Goal: Navigation & Orientation: Find specific page/section

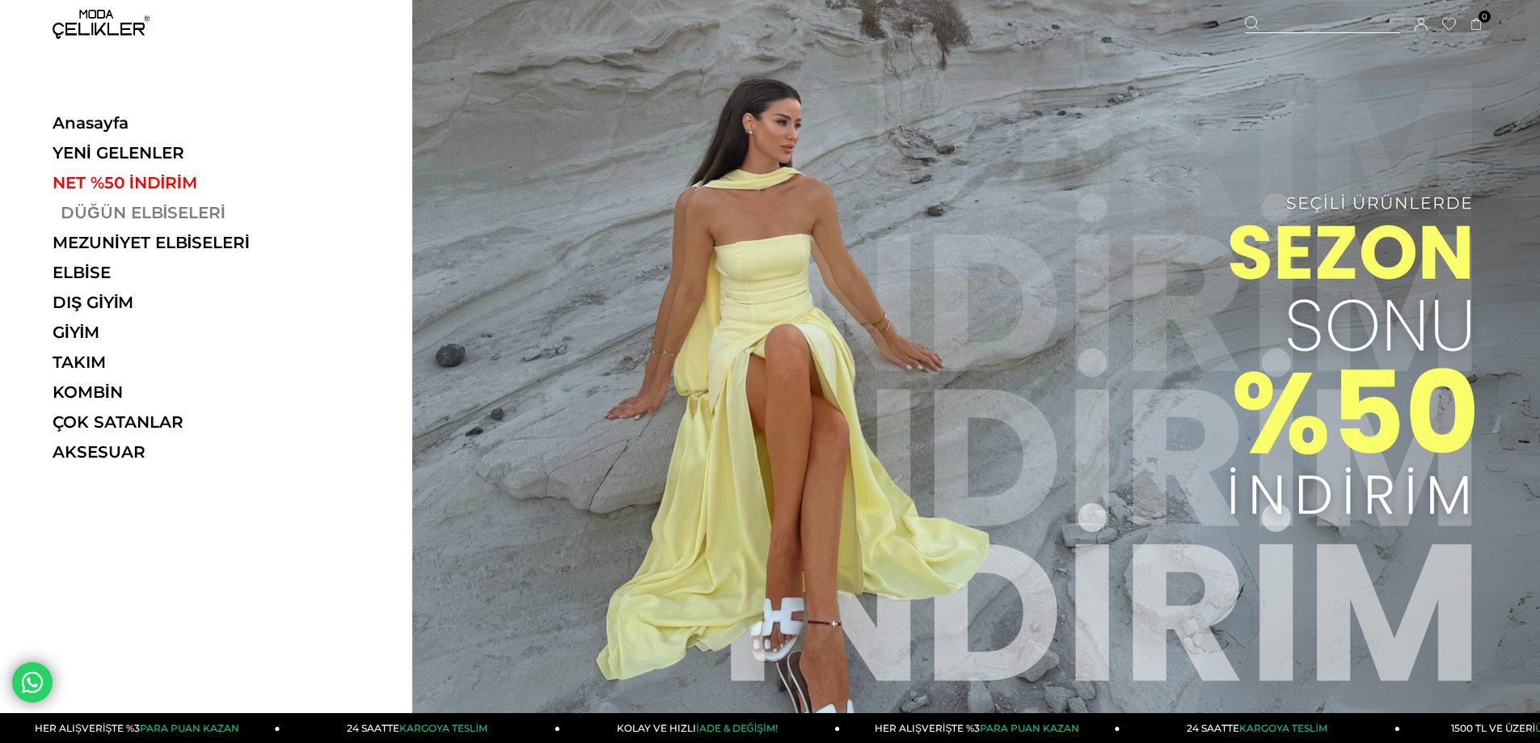
click at [158, 209] on link "DÜĞÜN ELBİSELERİ" at bounding box center [164, 212] width 222 height 19
drag, startPoint x: 115, startPoint y: 202, endPoint x: 108, endPoint y: 226, distance: 25.3
click at [115, 202] on ul "Anasayfa YENİ GELENLER NET %50 İNDİRİM DÜĞÜN ELBİSELERİ MEZUNİYET ELBİSELERİ EL…" at bounding box center [164, 292] width 222 height 359
click at [108, 226] on ul "Anasayfa YENİ GELENLER NET %50 İNDİRİM DÜĞÜN ELBİSELERİ MEZUNİYET ELBİSELERİ EL…" at bounding box center [164, 292] width 222 height 359
click at [107, 209] on link "DÜĞÜN ELBİSELERİ" at bounding box center [164, 212] width 222 height 19
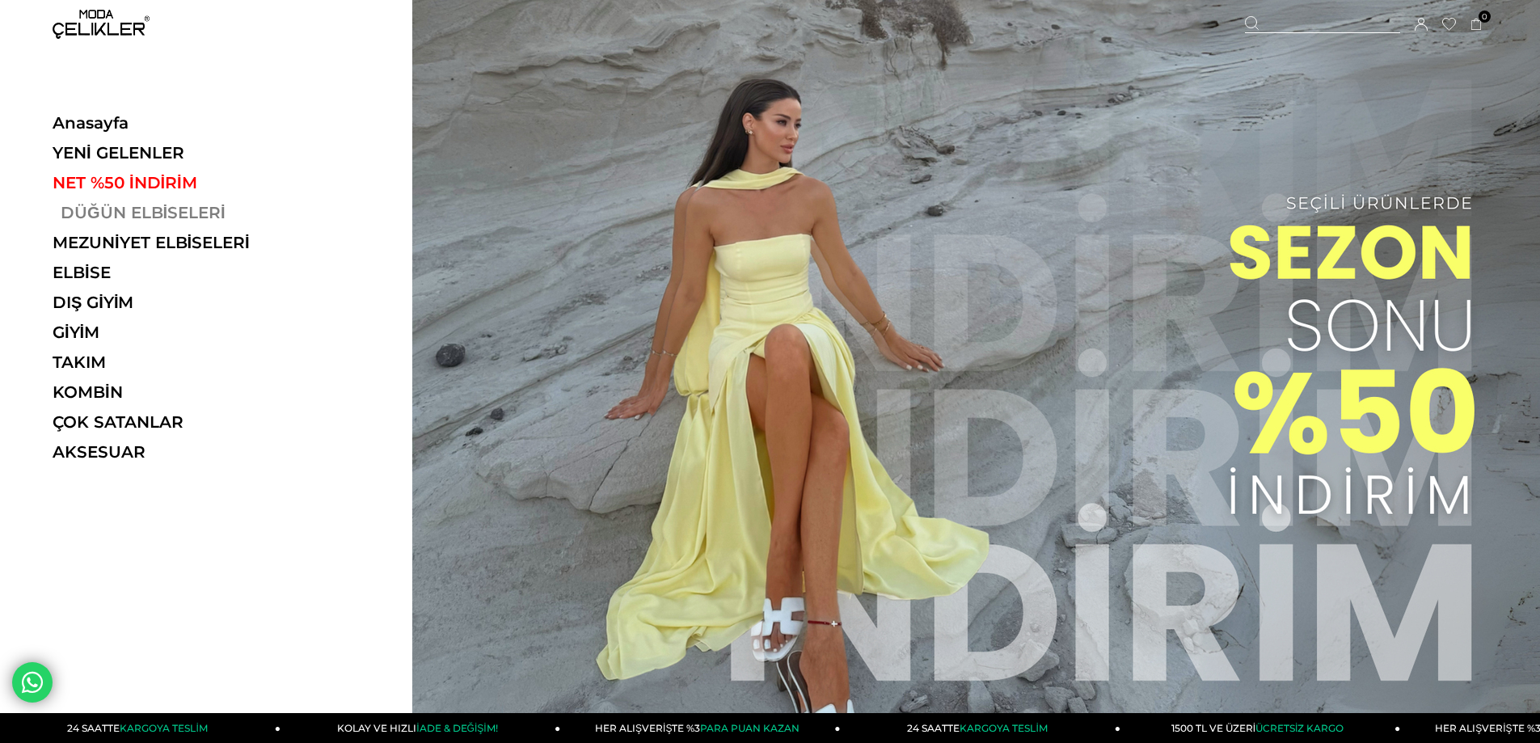
click at [107, 209] on link "DÜĞÜN ELBİSELERİ" at bounding box center [164, 212] width 222 height 19
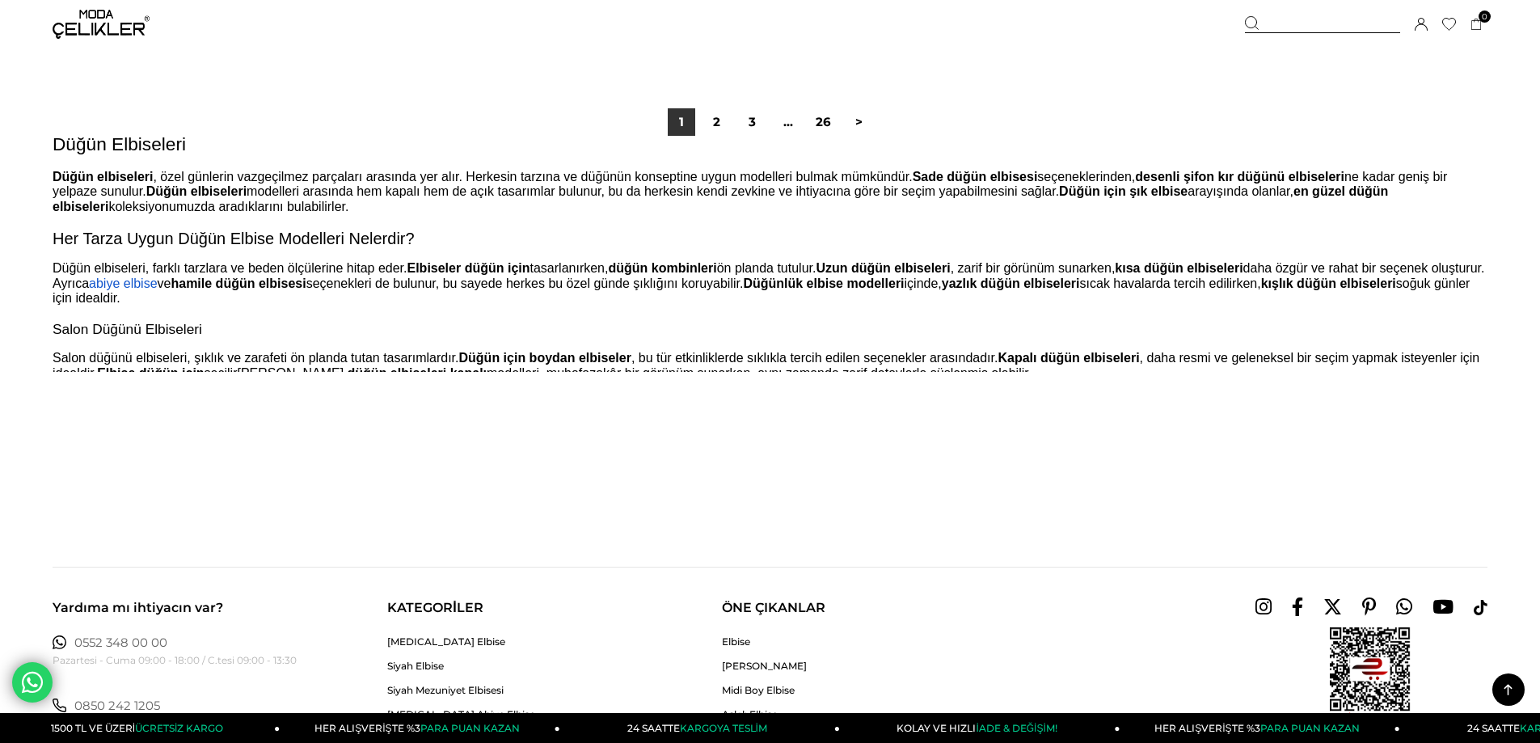
scroll to position [12128, 0]
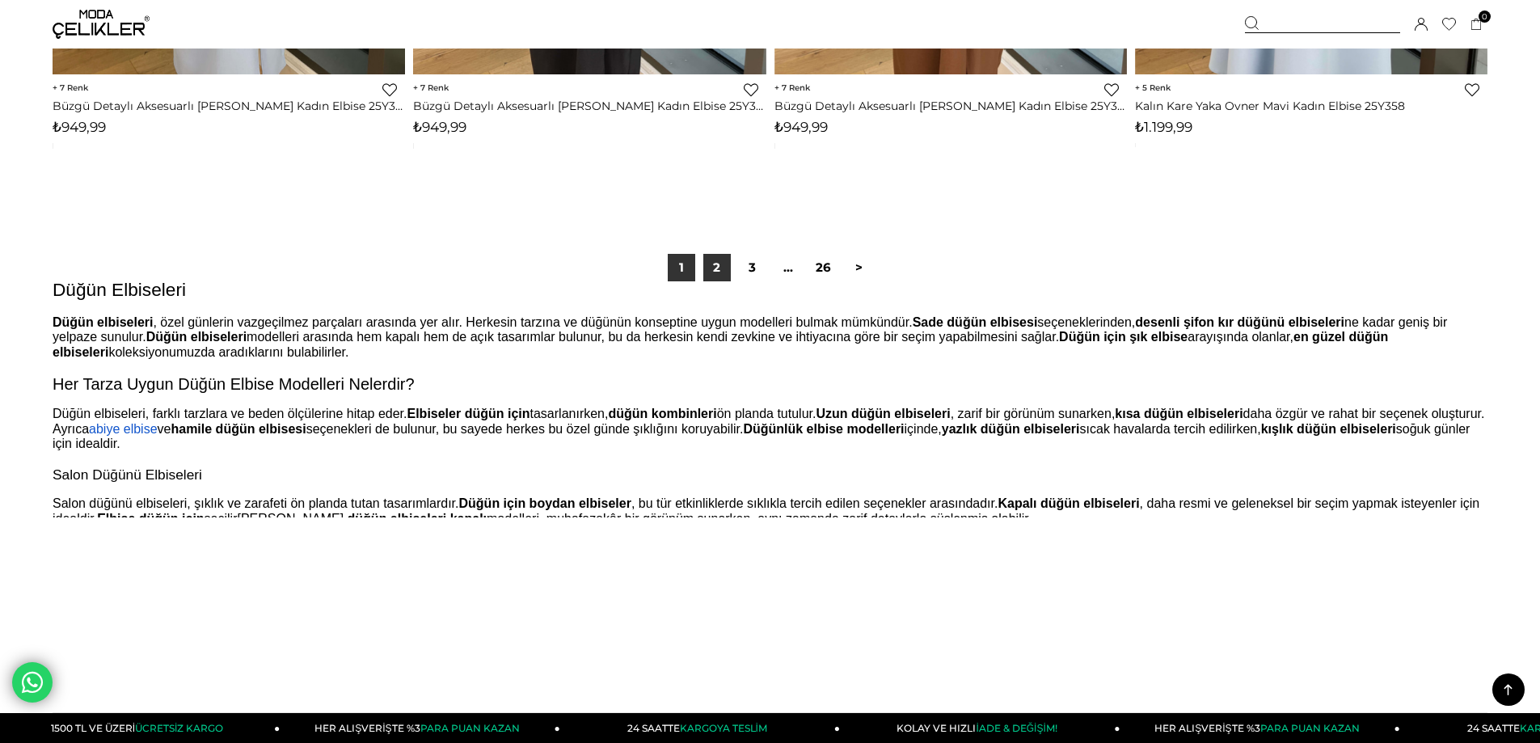
click at [724, 269] on link "2" at bounding box center [716, 267] width 27 height 27
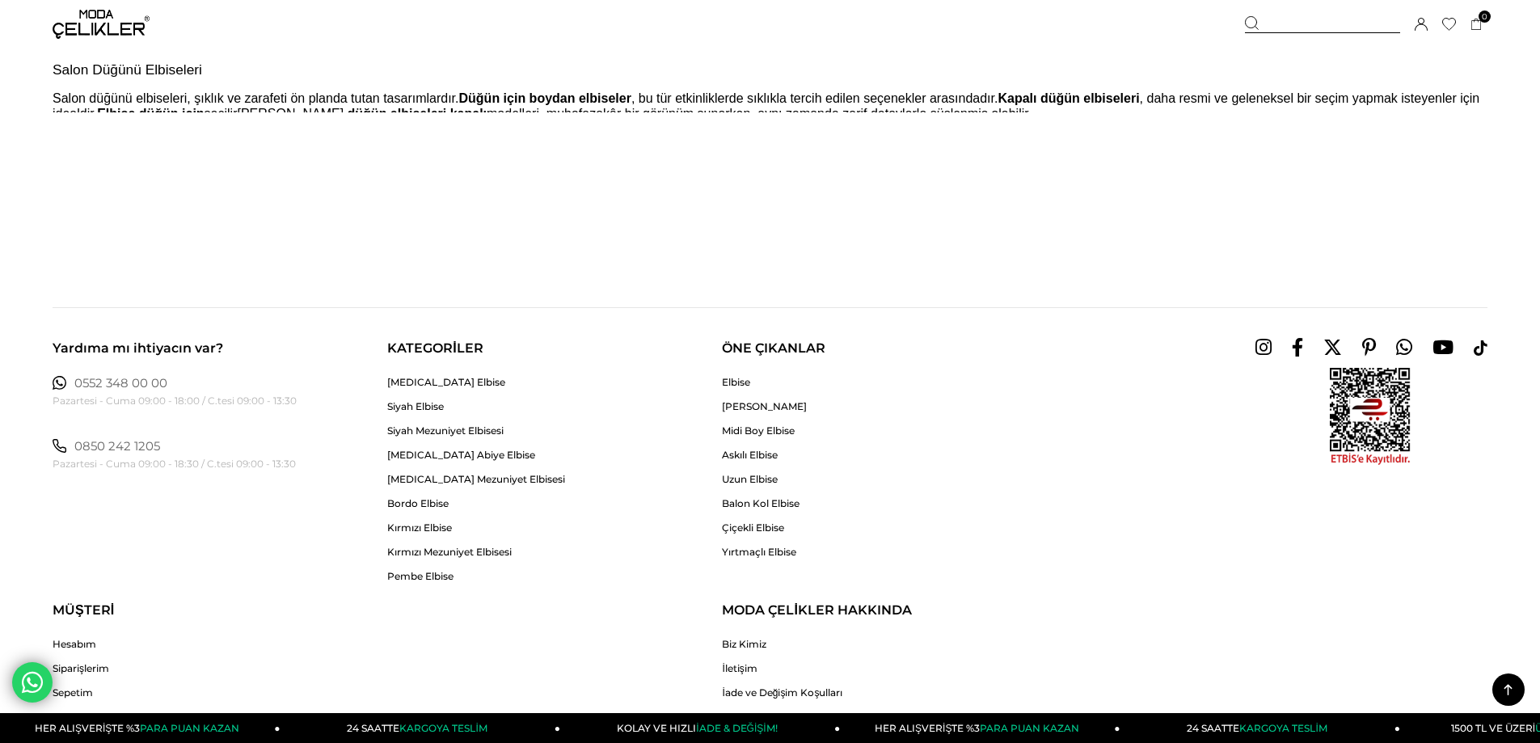
scroll to position [12128, 0]
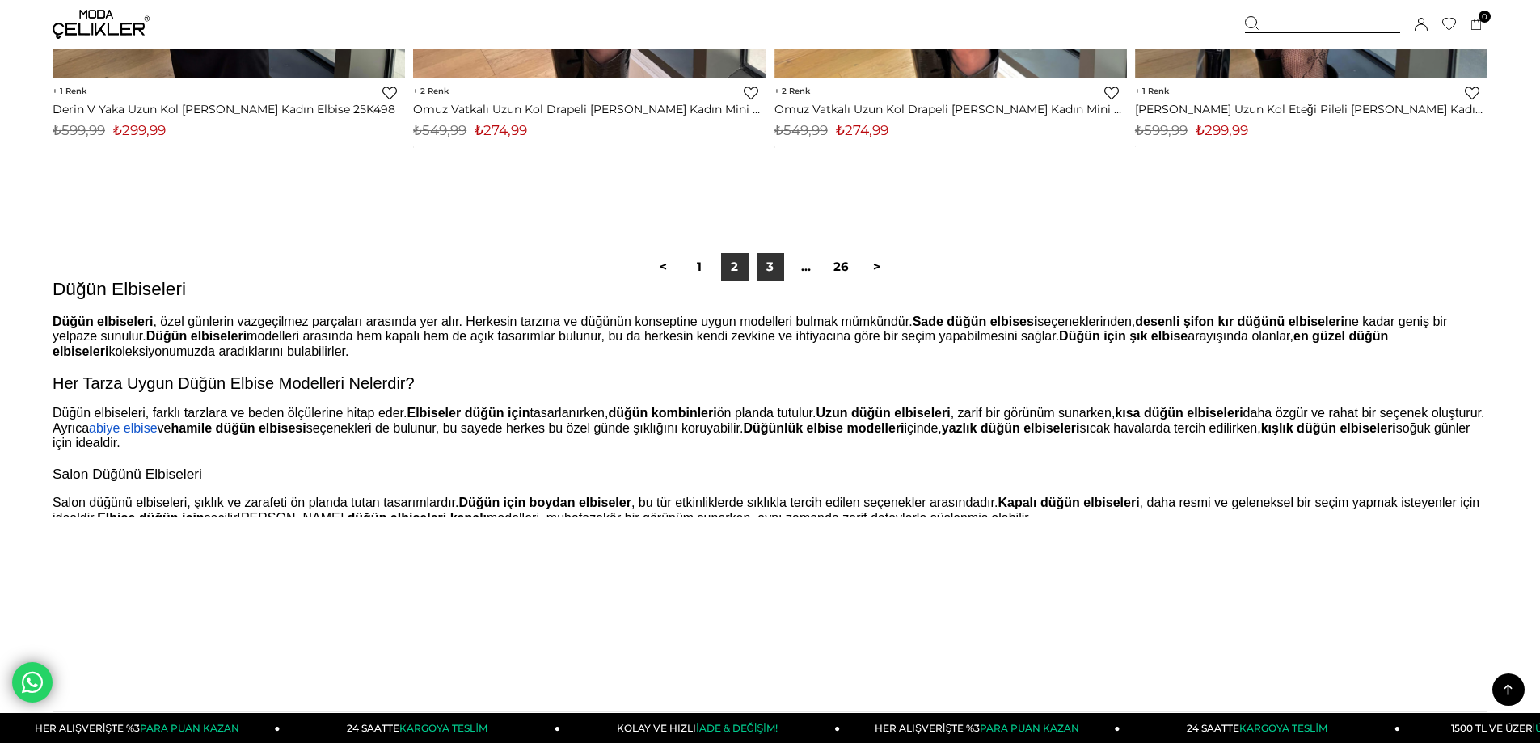
click at [772, 264] on link "3" at bounding box center [770, 266] width 27 height 27
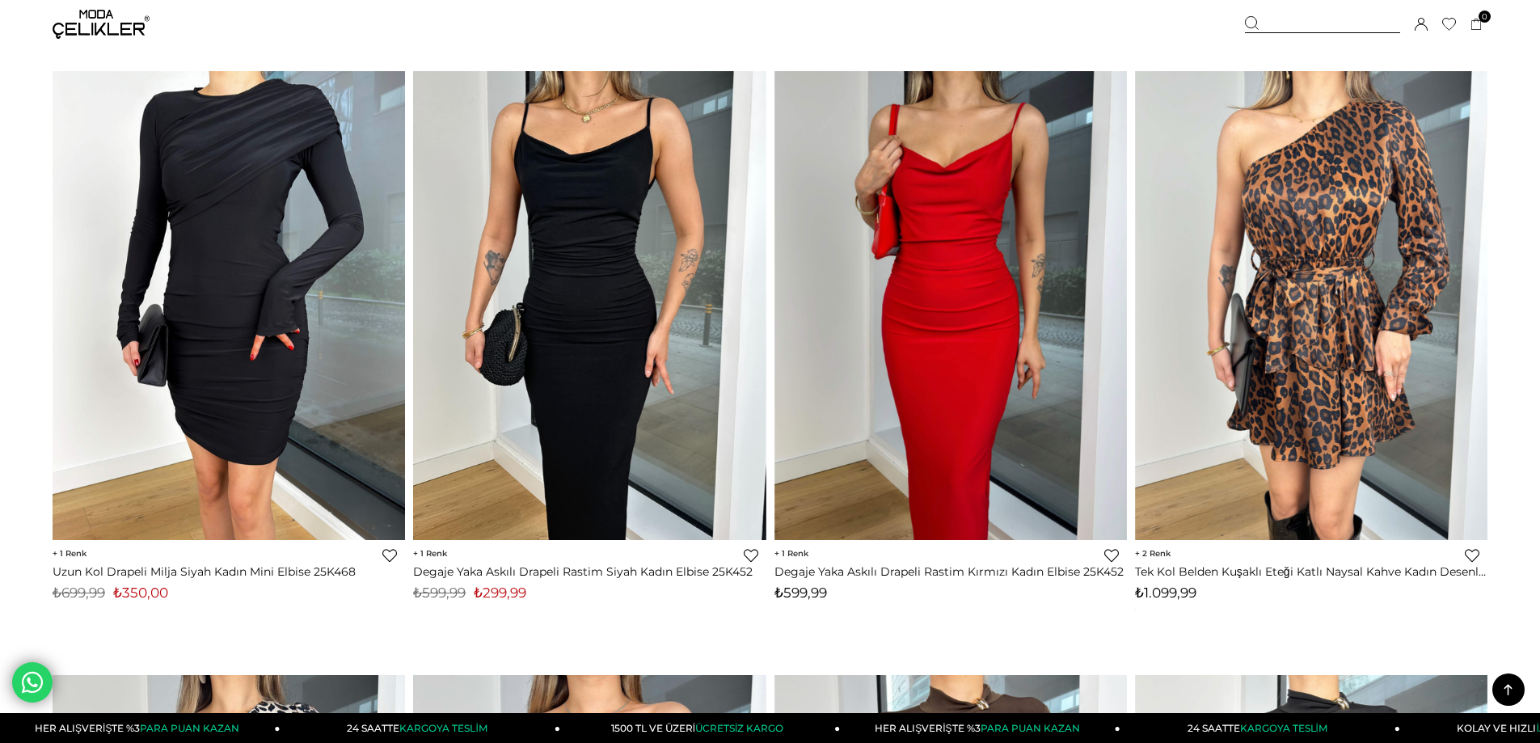
scroll to position [2886, 0]
